Goal: Navigation & Orientation: Understand site structure

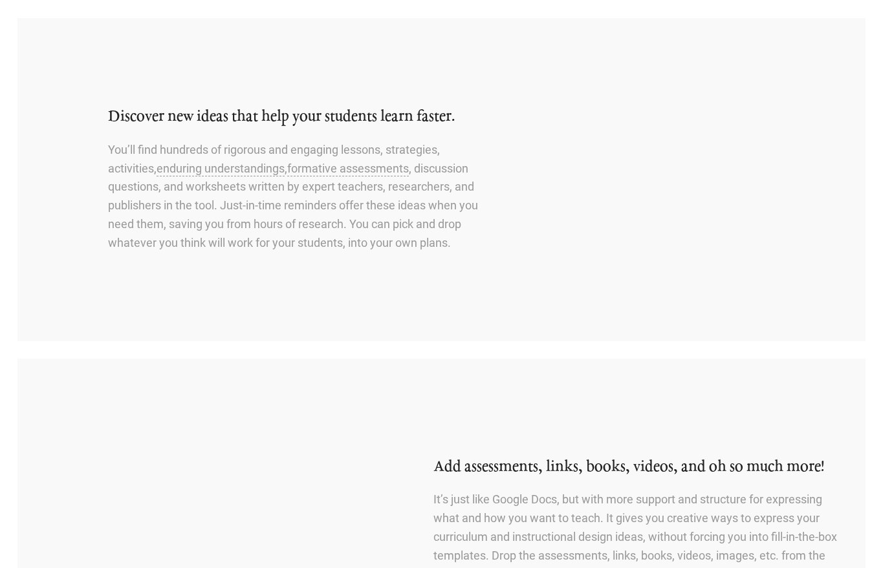
click at [221, 127] on div "Discover new ideas that help your students learn faster. You’ll find hundreds o…" at bounding box center [257, 179] width 480 height 184
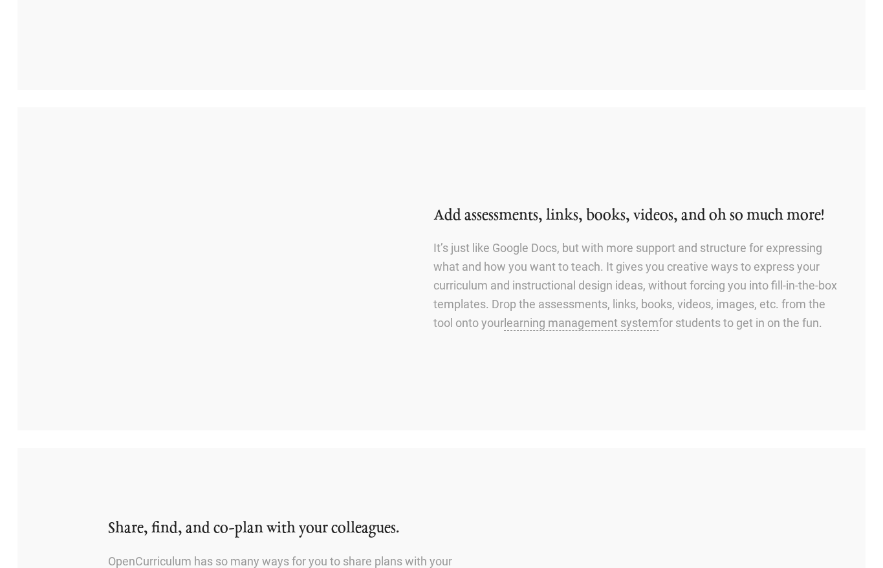
click at [221, 127] on body "Menu Home Features Features For teachers Features For administrators Video demo…" at bounding box center [441, 540] width 883 height 2632
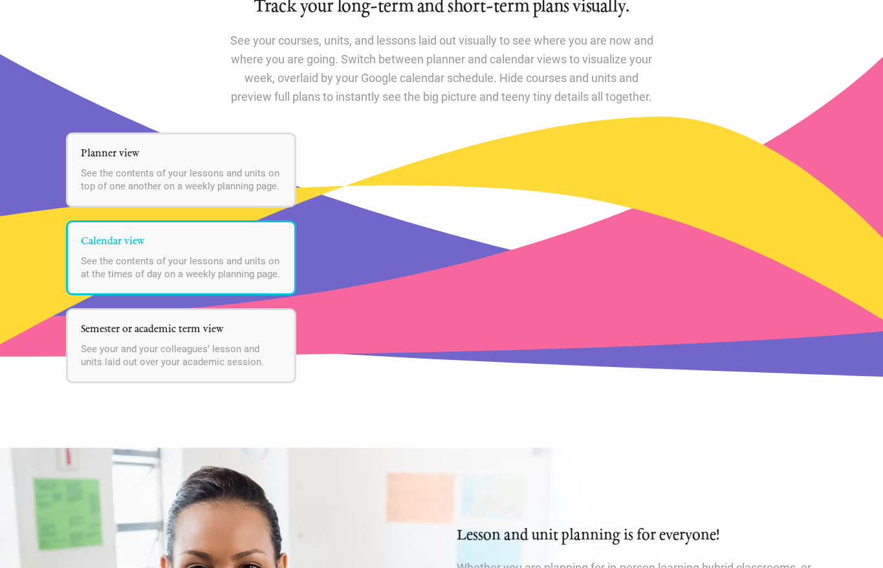
scroll to position [1617, 0]
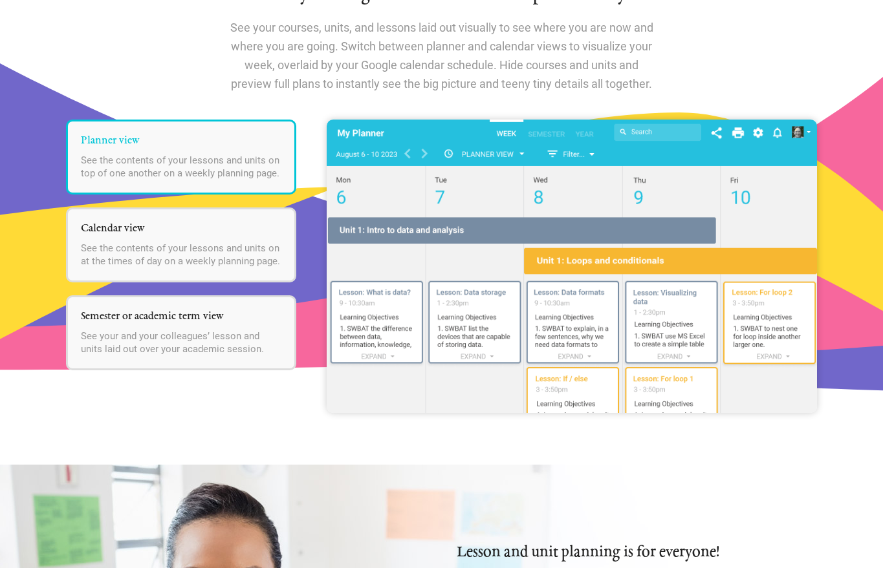
drag, startPoint x: 221, startPoint y: 136, endPoint x: 236, endPoint y: 191, distance: 56.9
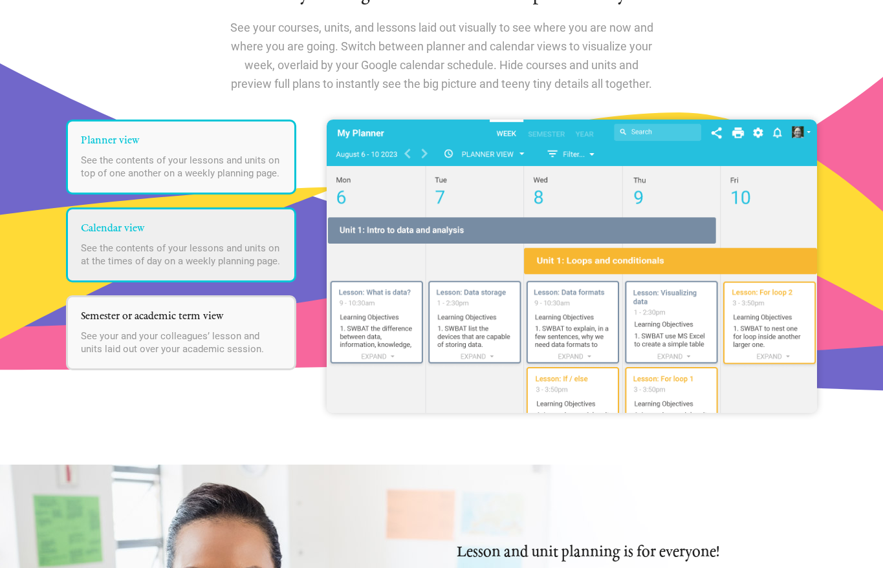
scroll to position [1623, 0]
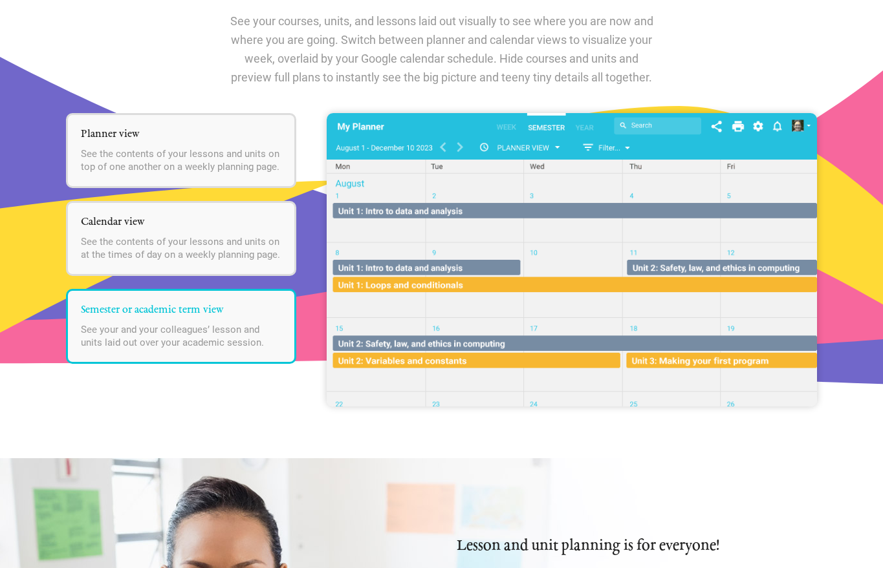
click at [309, 382] on div "Planner view See the contents of your lessons and units on top of one another o…" at bounding box center [441, 260] width 750 height 294
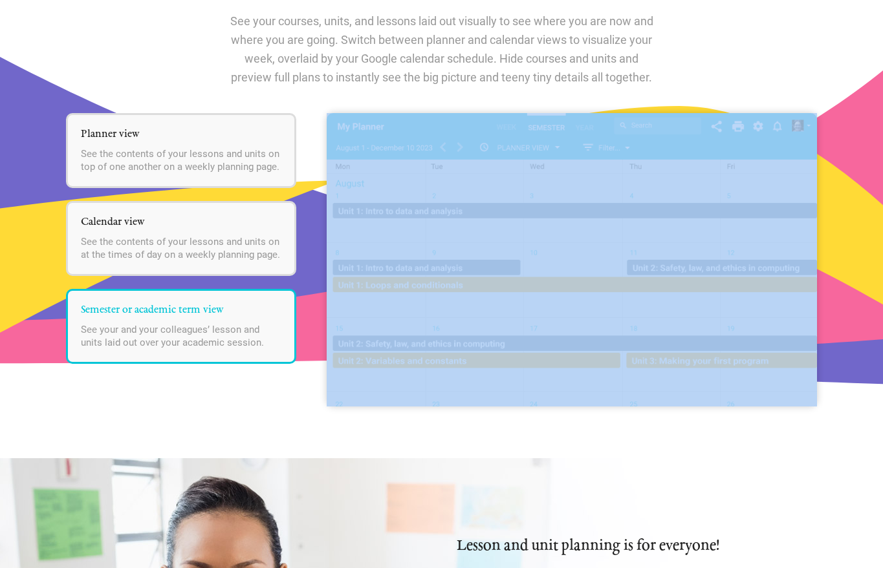
click at [309, 382] on div "Planner view See the contents of your lessons and units on top of one another o…" at bounding box center [441, 260] width 750 height 294
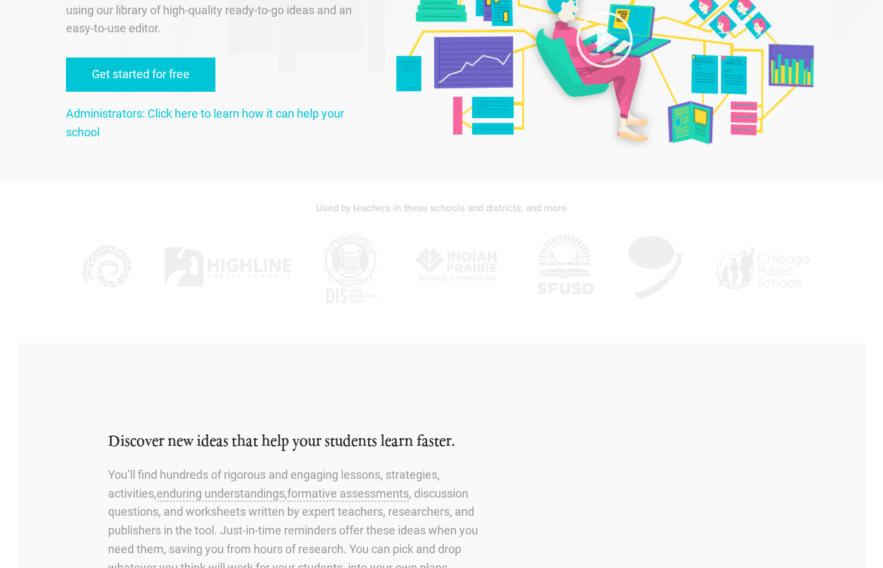
scroll to position [0, 0]
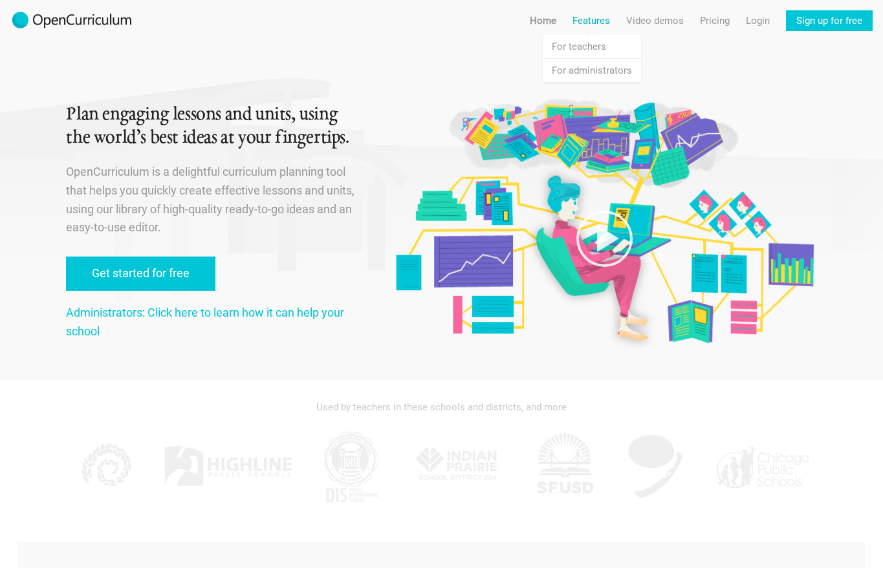
click at [590, 23] on link "Features" at bounding box center [591, 20] width 38 height 21
click at [535, 10] on div "Menu Home Features Features For teachers Features For administrators Video demo…" at bounding box center [697, 15] width 369 height 31
click at [537, 16] on link "Home" at bounding box center [543, 20] width 27 height 21
